Goal: Information Seeking & Learning: Learn about a topic

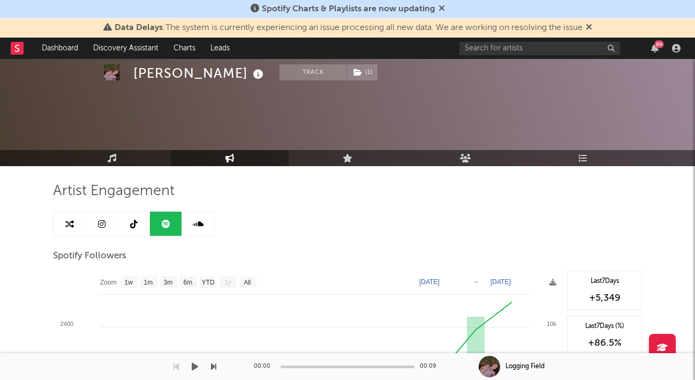
select select "1m"
select select "6m"
select select "1w"
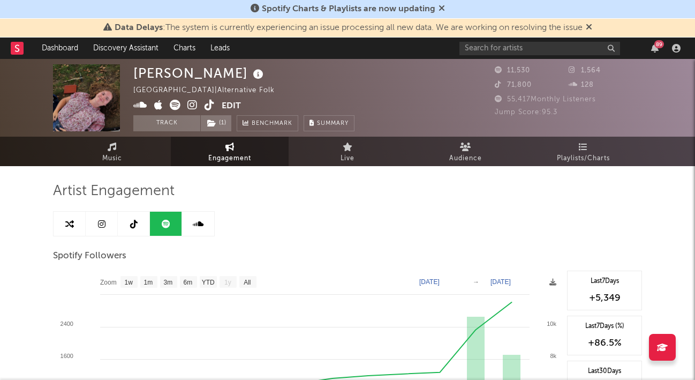
click at [94, 142] on link "Music" at bounding box center [112, 151] width 118 height 29
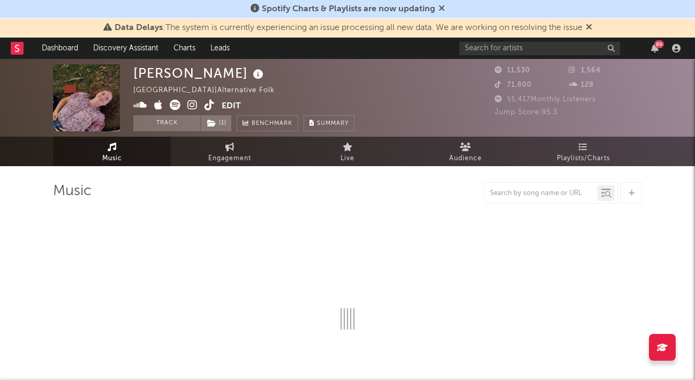
select select "1w"
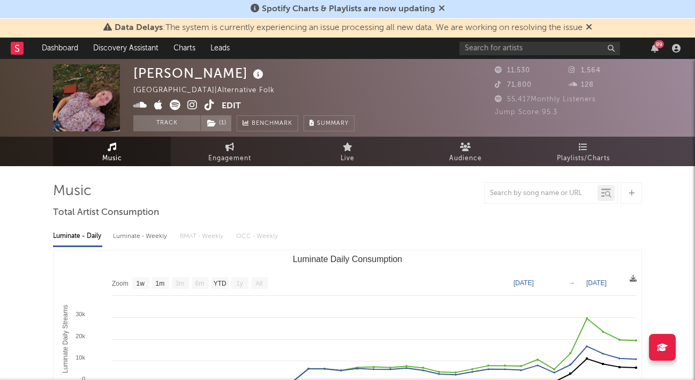
click at [660, 48] on div "89" at bounding box center [655, 48] width 16 height 9
click at [656, 49] on icon "button" at bounding box center [654, 48] width 7 height 9
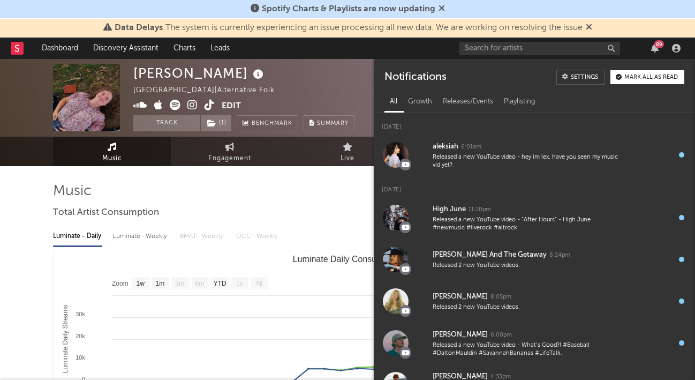
click at [658, 41] on div "89" at bounding box center [660, 44] width 10 height 8
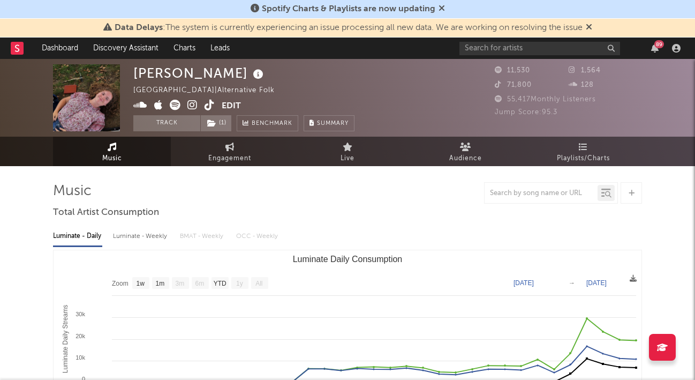
click at [218, 155] on span "Engagement" at bounding box center [229, 158] width 43 height 13
select select "1w"
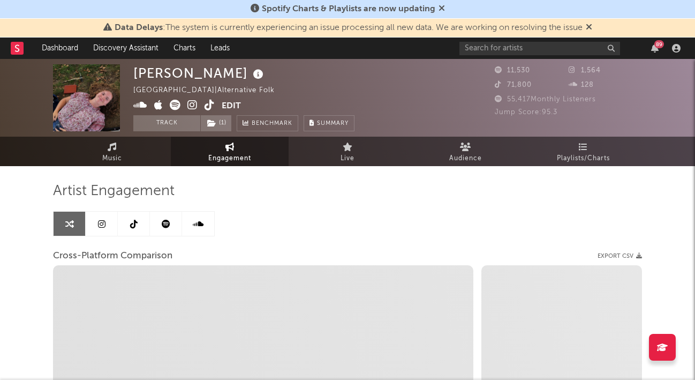
click at [170, 225] on link at bounding box center [166, 224] width 32 height 24
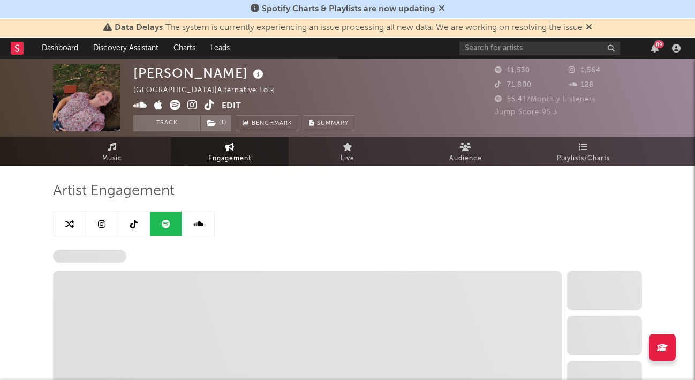
select select "6m"
select select "1w"
